Goal: Task Accomplishment & Management: Manage account settings

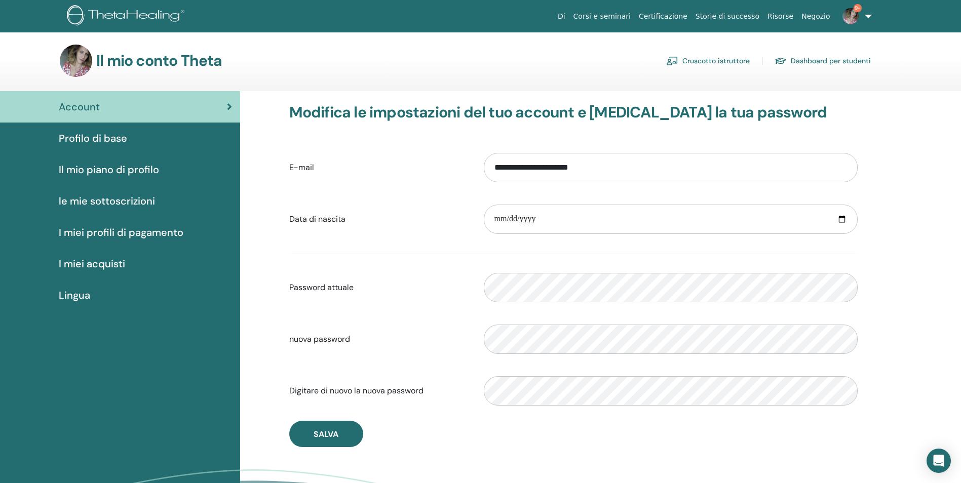
click at [729, 62] on link "Cruscotto istruttore" at bounding box center [708, 61] width 84 height 16
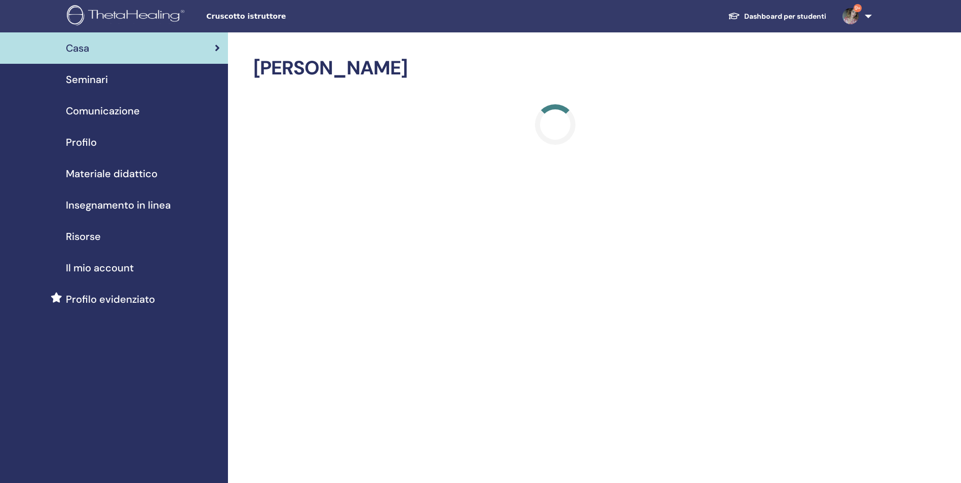
click at [94, 73] on span "Seminari" at bounding box center [87, 79] width 42 height 15
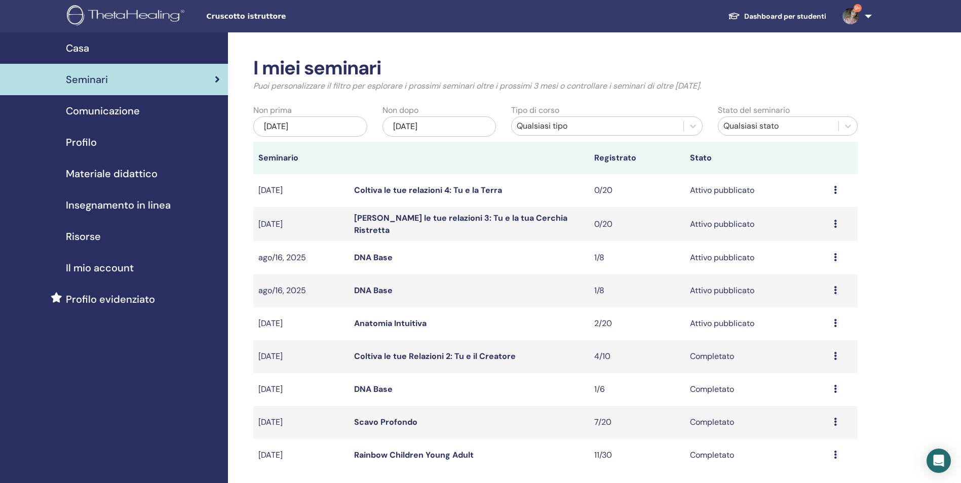
click at [399, 322] on link "Anatomia Intuitiva" at bounding box center [390, 323] width 72 height 11
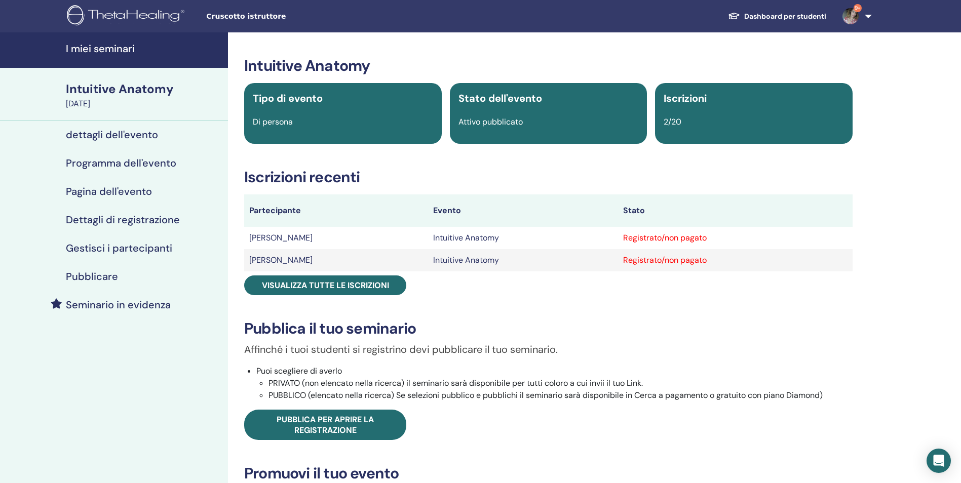
click at [157, 243] on h4 "Gestisci i partecipanti" at bounding box center [119, 248] width 106 height 12
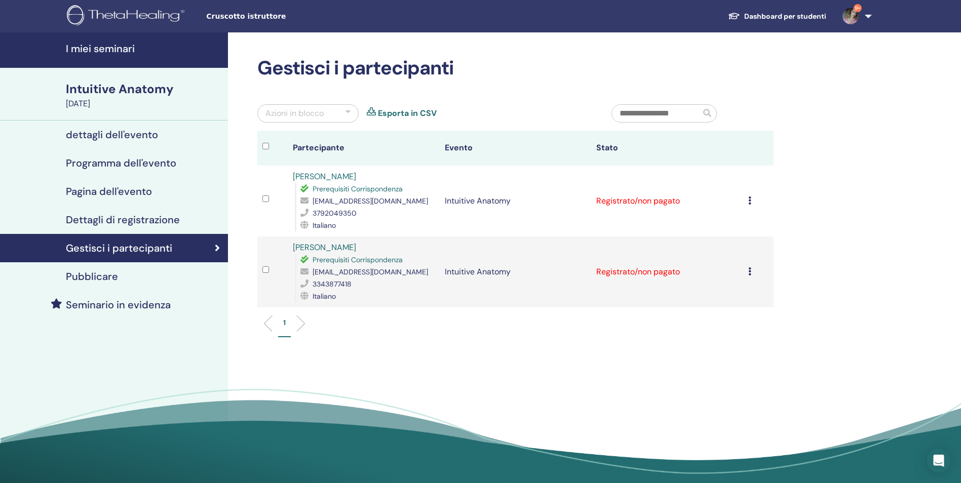
click at [749, 199] on icon at bounding box center [749, 201] width 3 height 8
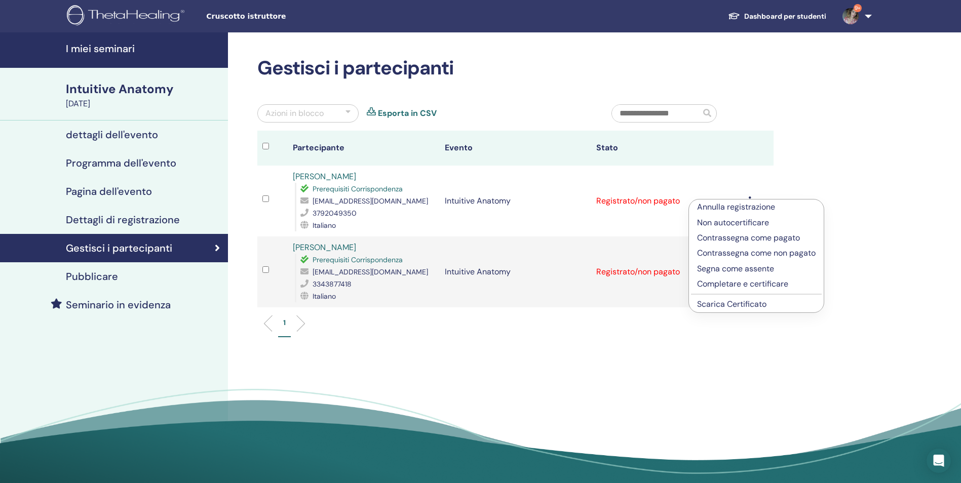
click at [732, 304] on link "Scarica Certificato" at bounding box center [731, 304] width 69 height 11
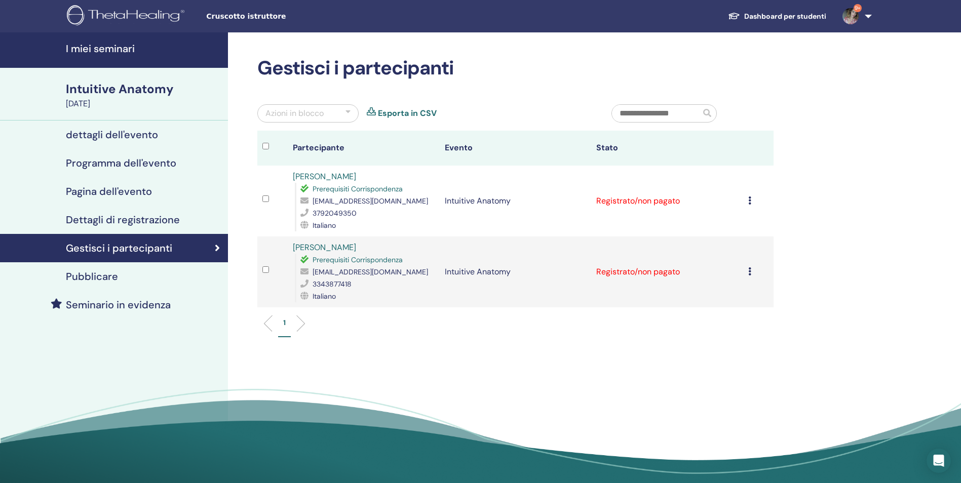
click at [749, 276] on div "Annulla registrazione Non autocertificare Contrassegna come pagato Contrassegna…" at bounding box center [758, 272] width 20 height 12
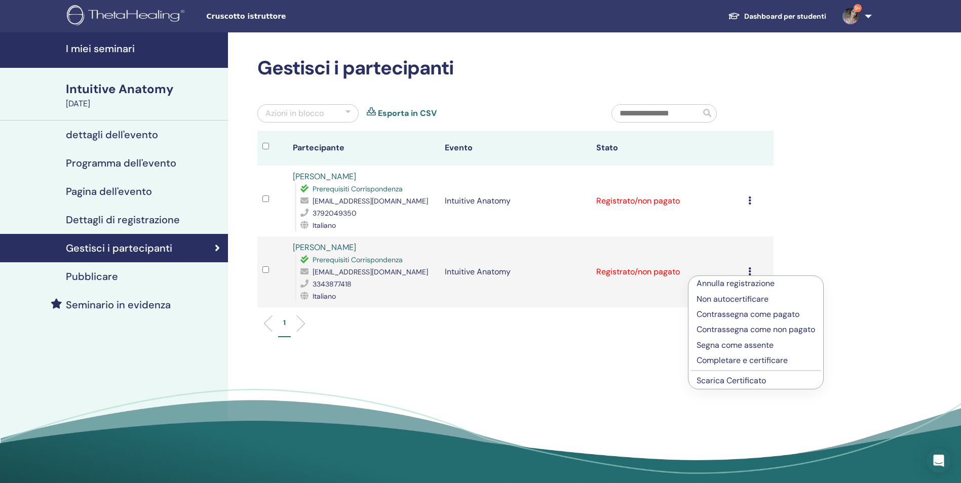
click at [747, 376] on link "Scarica Certificato" at bounding box center [731, 380] width 69 height 11
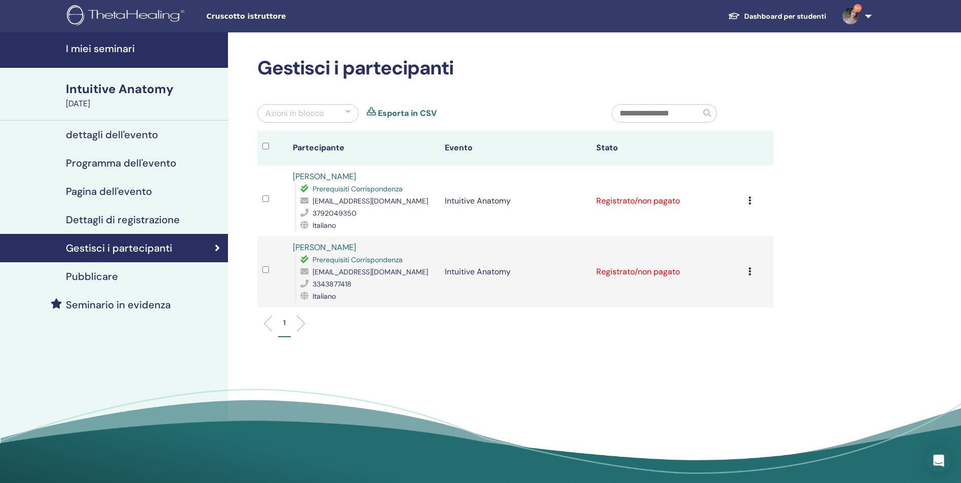
click at [98, 49] on h4 "I miei seminari" at bounding box center [144, 49] width 156 height 12
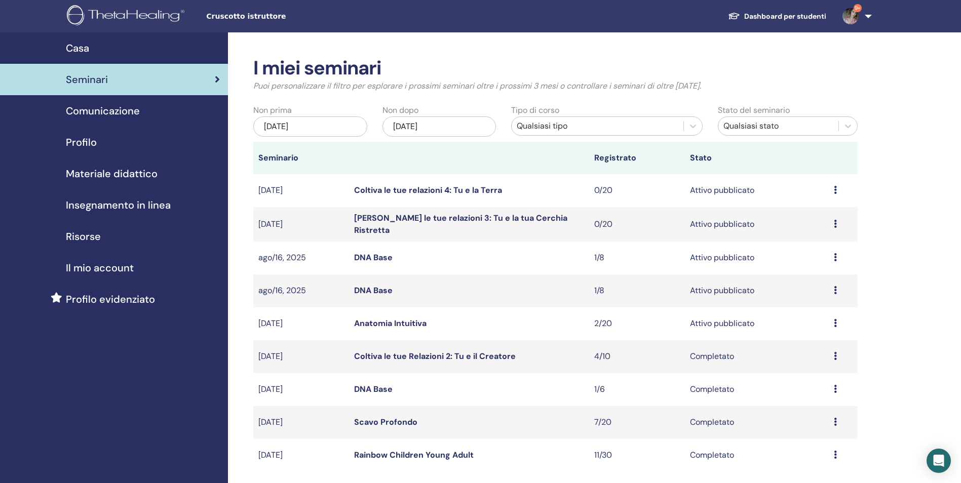
click at [366, 290] on link "DNA Base" at bounding box center [373, 290] width 39 height 11
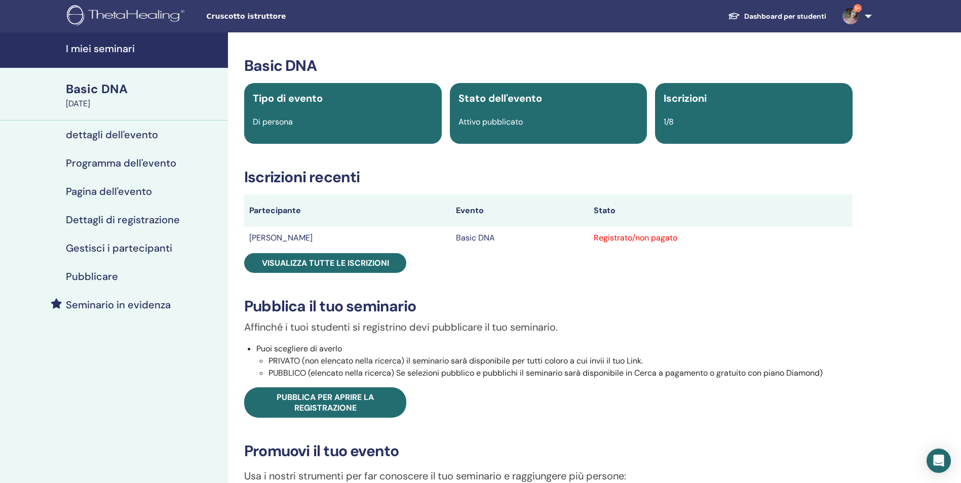
click at [136, 242] on h4 "Gestisci i partecipanti" at bounding box center [119, 248] width 106 height 12
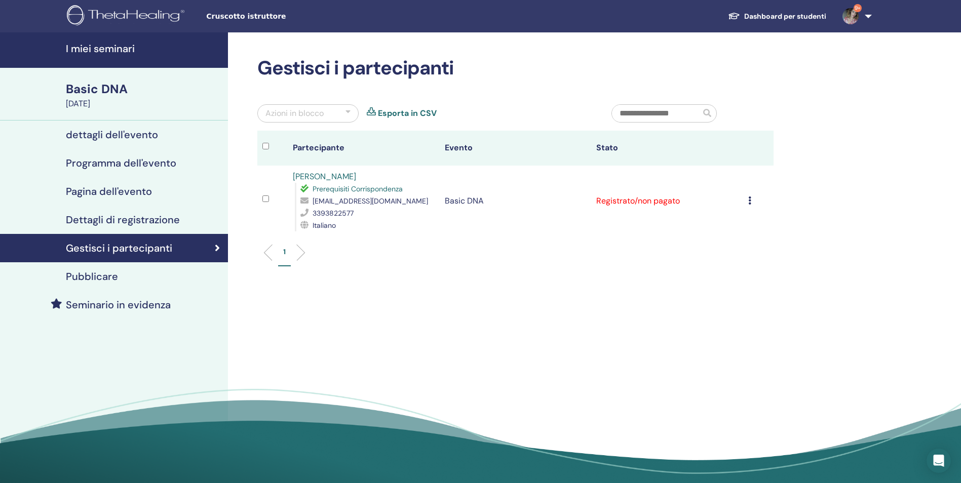
click at [746, 199] on td "[PERSON_NAME] registrazione Non autocertificare Contrassegna come pagato Contra…" at bounding box center [758, 201] width 30 height 71
click at [751, 201] on icon at bounding box center [749, 201] width 3 height 8
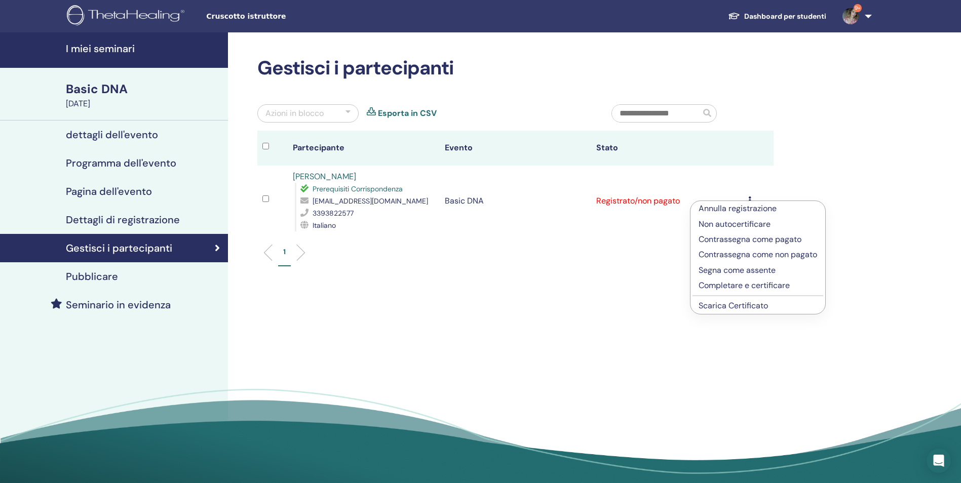
click at [708, 306] on link "Scarica Certificato" at bounding box center [733, 305] width 69 height 11
